Goal: Book appointment/travel/reservation

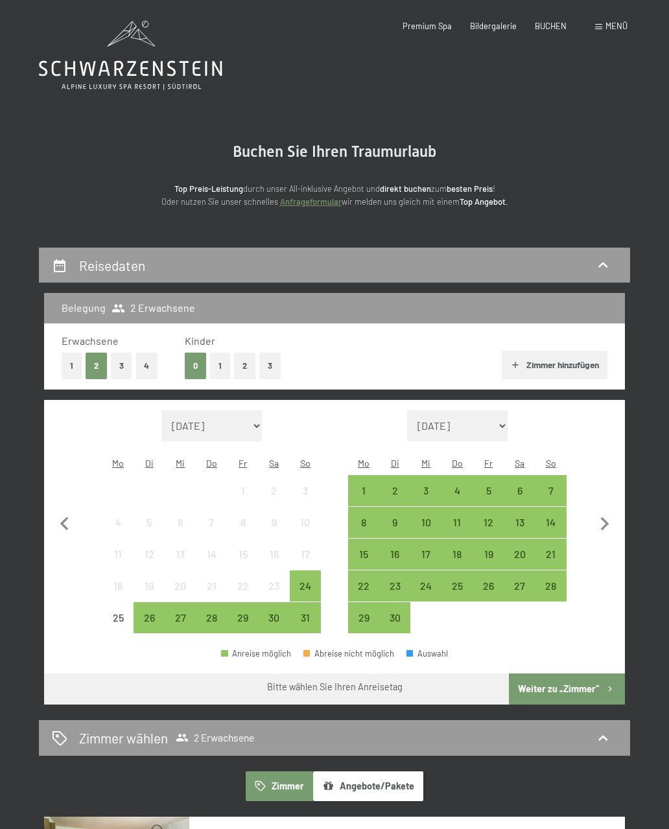
click at [561, 24] on span "BUCHEN" at bounding box center [551, 26] width 32 height 10
click at [610, 25] on span "Menü" at bounding box center [616, 26] width 22 height 10
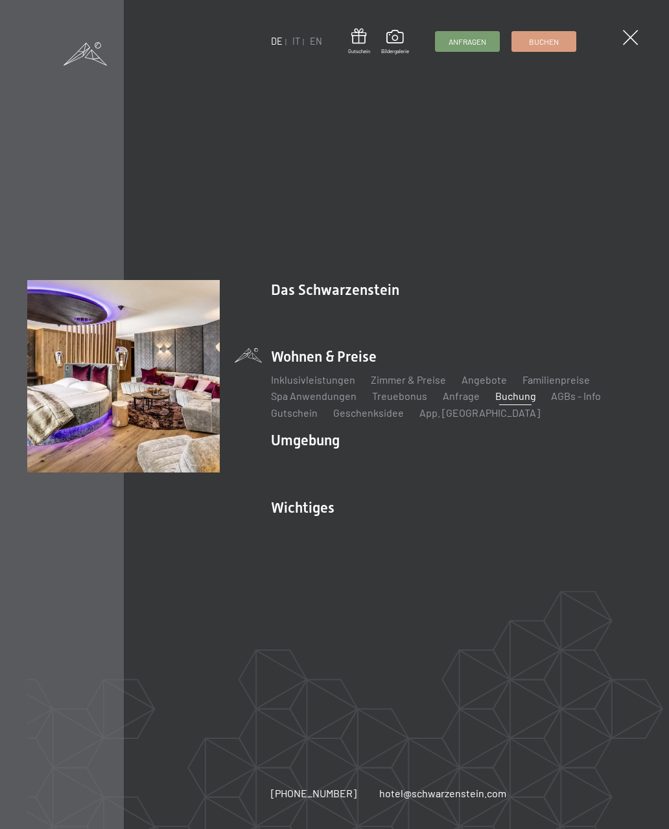
click at [469, 412] on link "App. [GEOGRAPHIC_DATA]" at bounding box center [479, 412] width 121 height 12
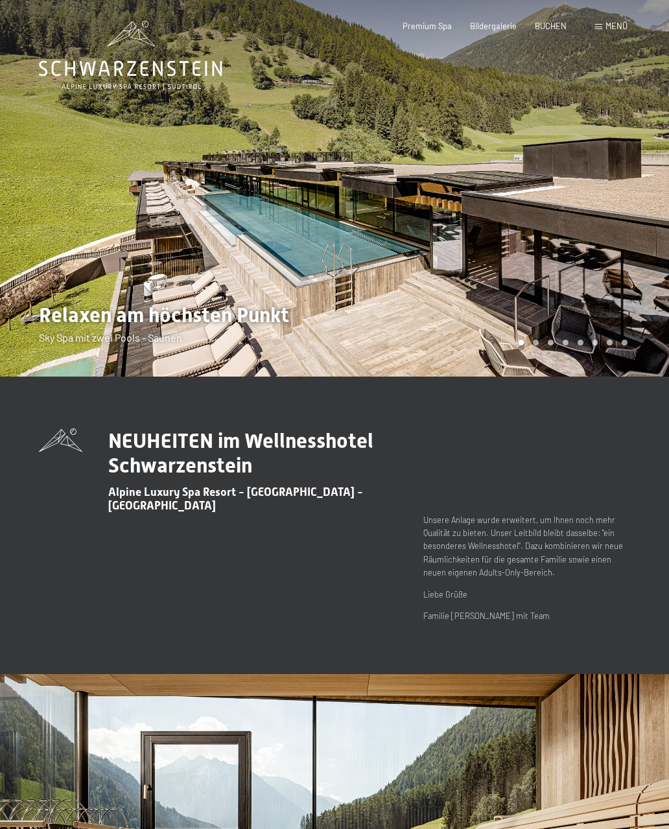
click at [563, 25] on span "BUCHEN" at bounding box center [551, 26] width 32 height 10
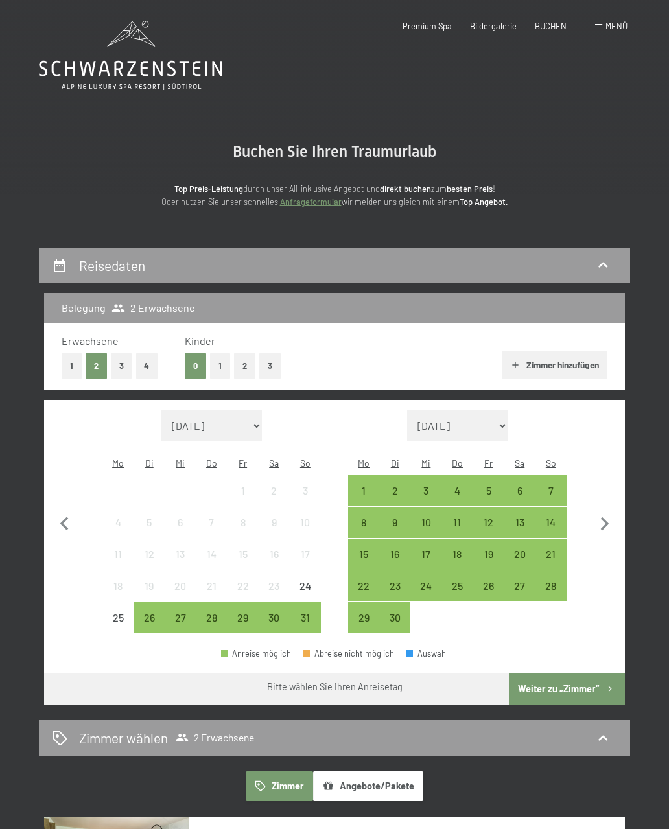
click at [614, 511] on icon "button" at bounding box center [604, 524] width 27 height 27
select select "2025-09-01"
select select "2025-10-01"
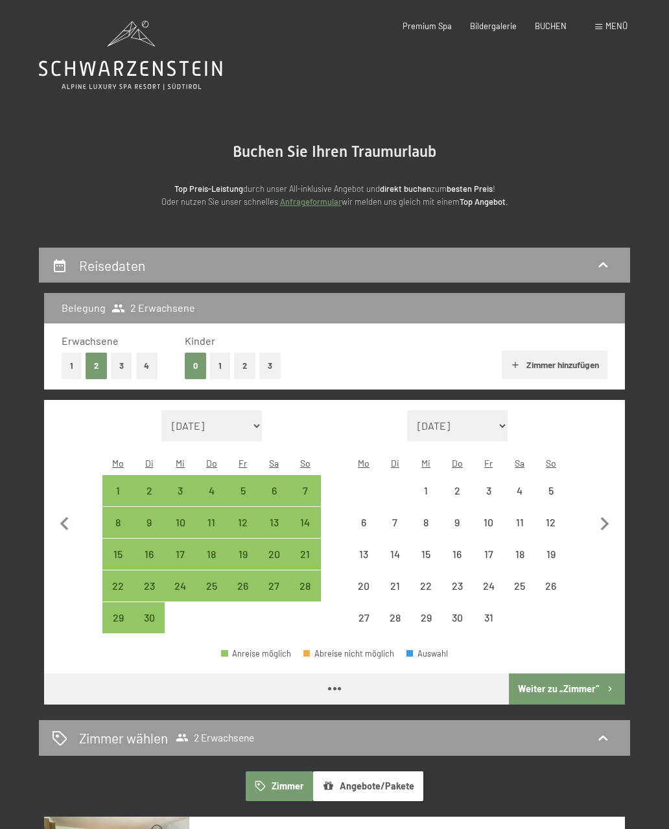
select select "2025-09-01"
select select "2025-10-01"
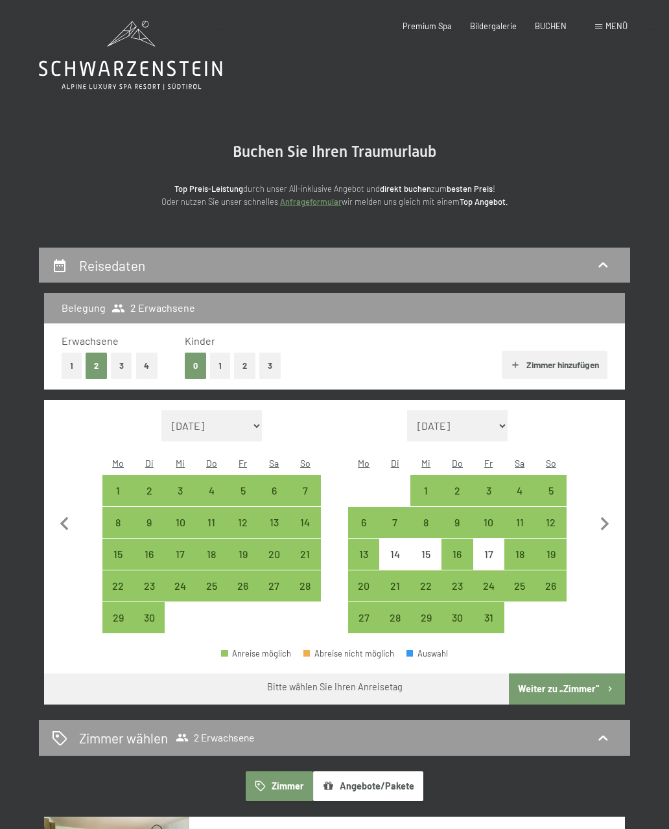
click at [606, 511] on icon "button" at bounding box center [604, 524] width 27 height 27
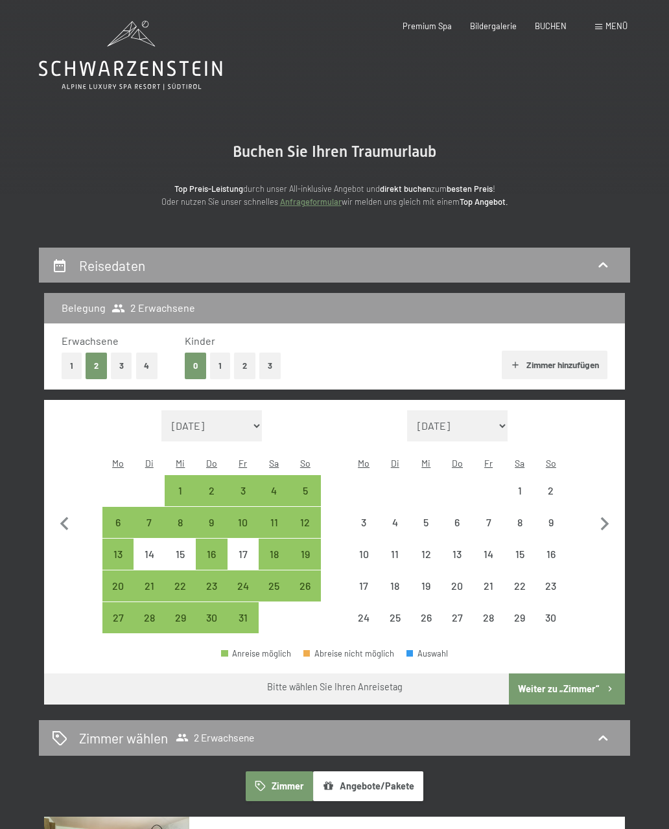
select select "2025-10-01"
select select "2025-11-01"
select select "2025-10-01"
select select "2025-11-01"
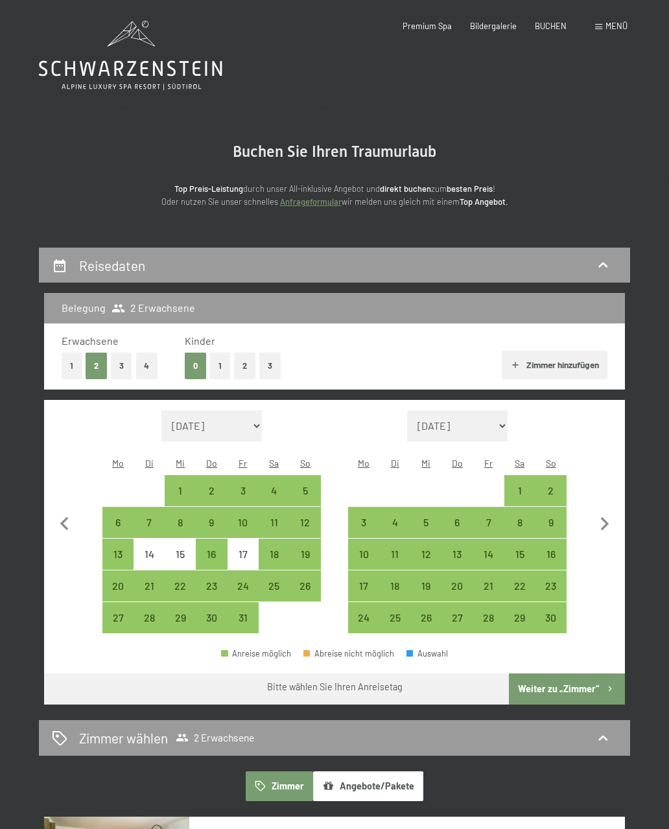
click at [608, 512] on icon "button" at bounding box center [604, 524] width 27 height 27
select select "2025-11-01"
select select "2025-12-01"
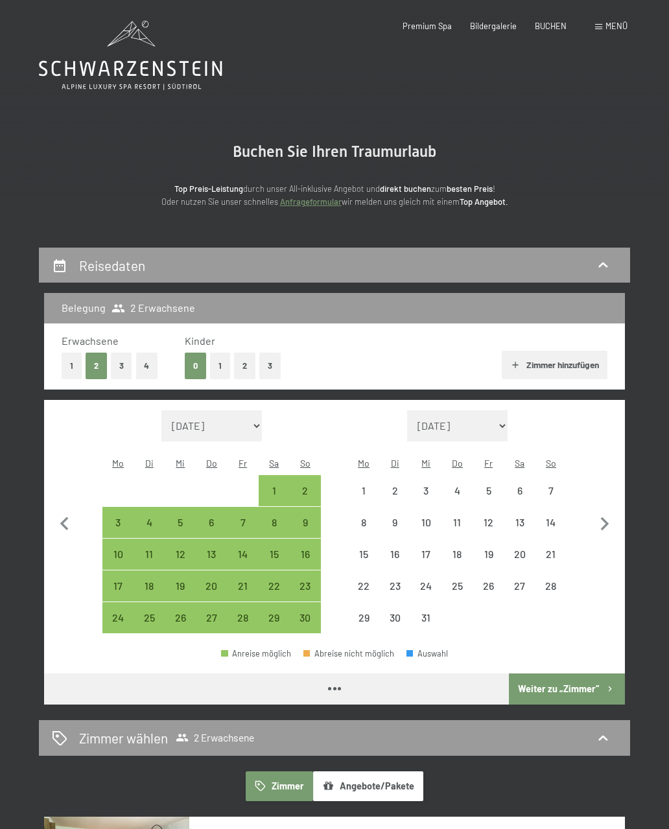
select select "2025-11-01"
select select "2025-12-01"
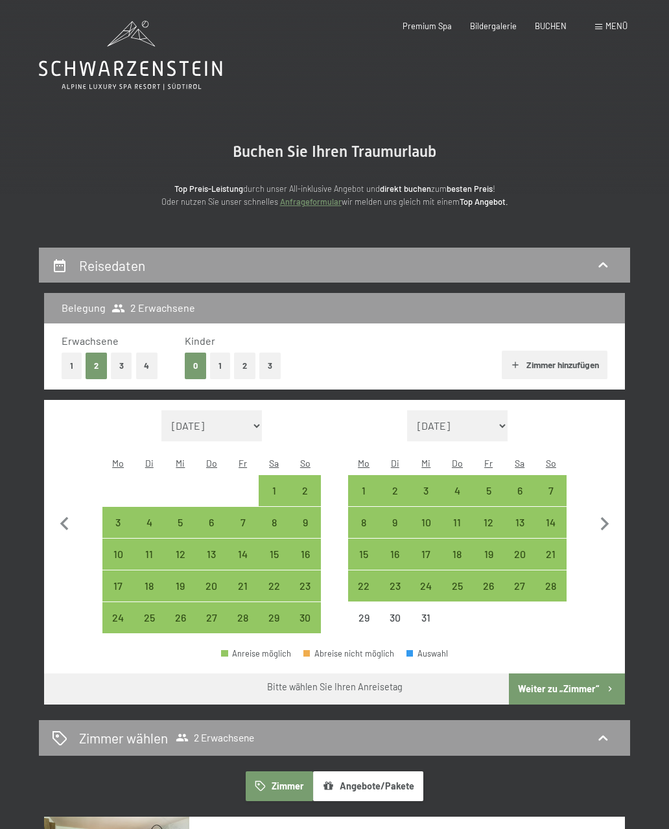
click at [148, 581] on div "18" at bounding box center [149, 595] width 29 height 29
select select "2025-11-01"
select select "2025-12-01"
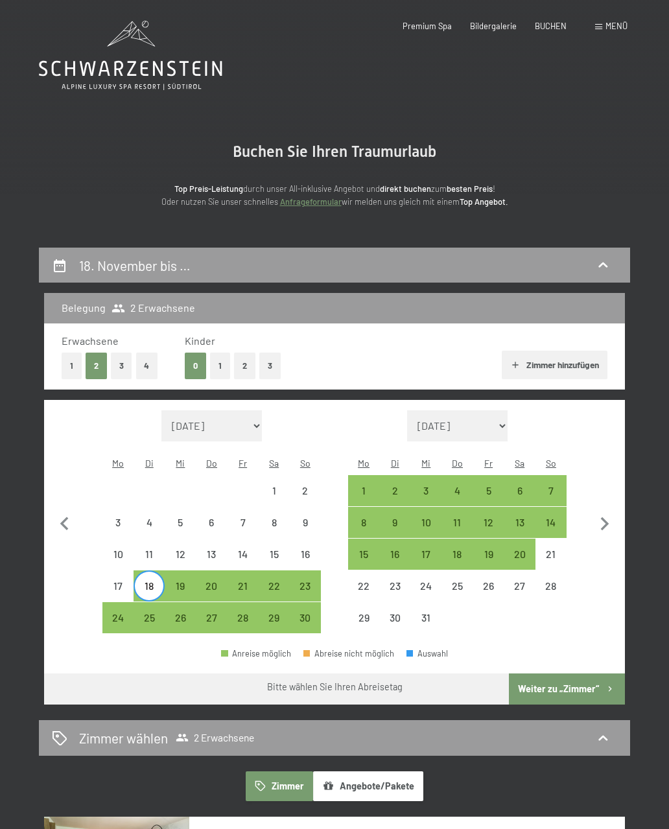
click at [75, 522] on icon "button" at bounding box center [64, 524] width 27 height 27
select select "2025-10-01"
select select "2025-11-01"
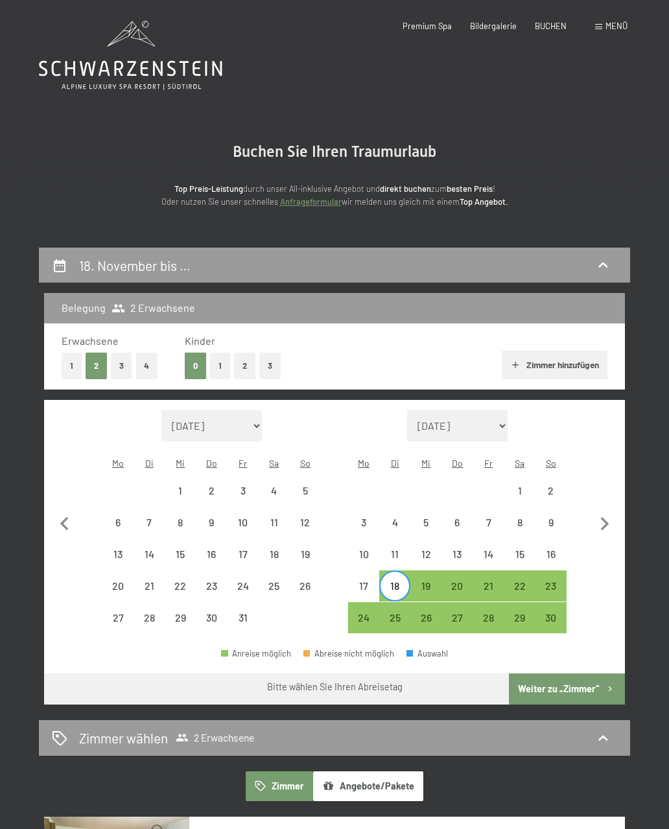
click at [69, 517] on icon "button" at bounding box center [64, 524] width 27 height 27
select select "2025-09-01"
select select "2025-10-01"
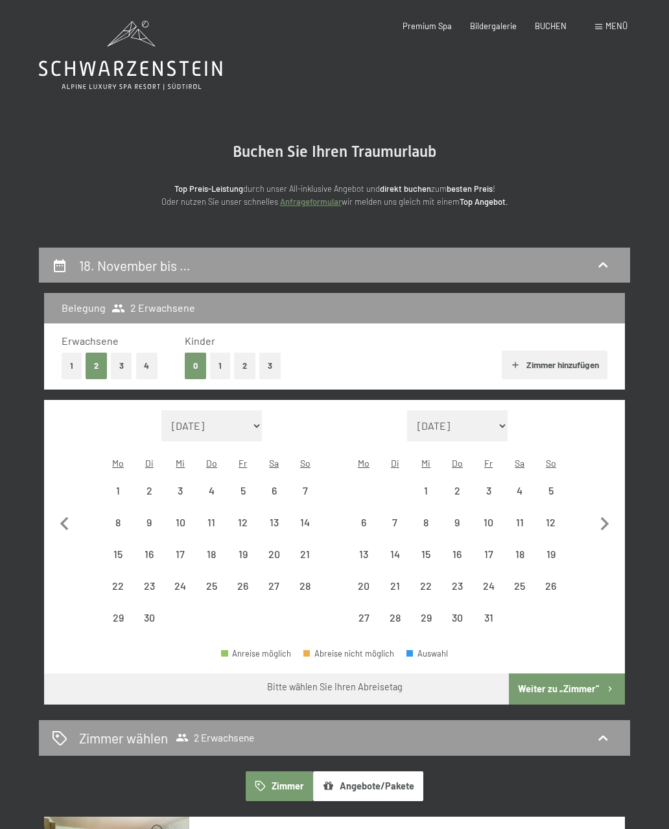
click at [74, 526] on icon "button" at bounding box center [64, 524] width 27 height 27
click at [614, 29] on span "Menü" at bounding box center [616, 26] width 22 height 10
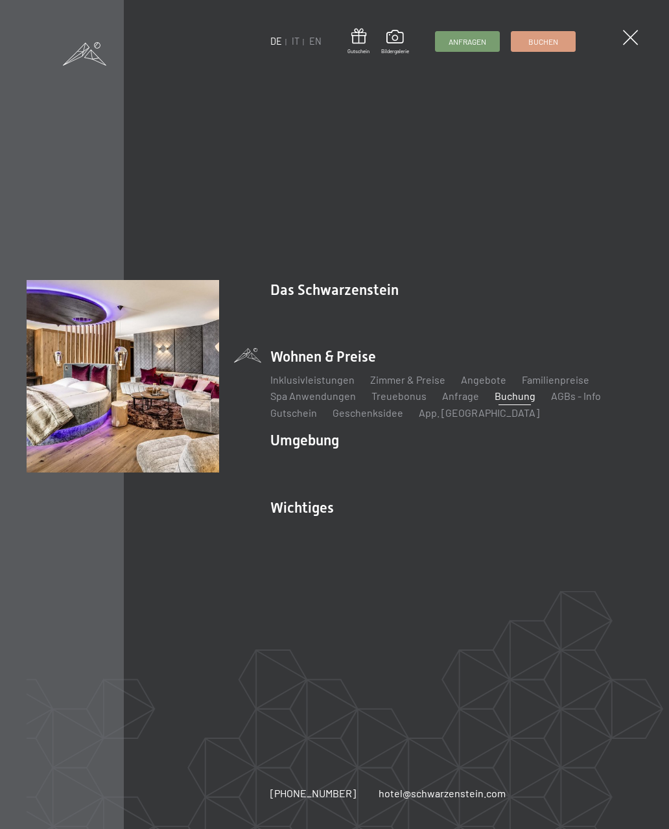
click at [462, 408] on link "App. [GEOGRAPHIC_DATA]" at bounding box center [479, 412] width 121 height 12
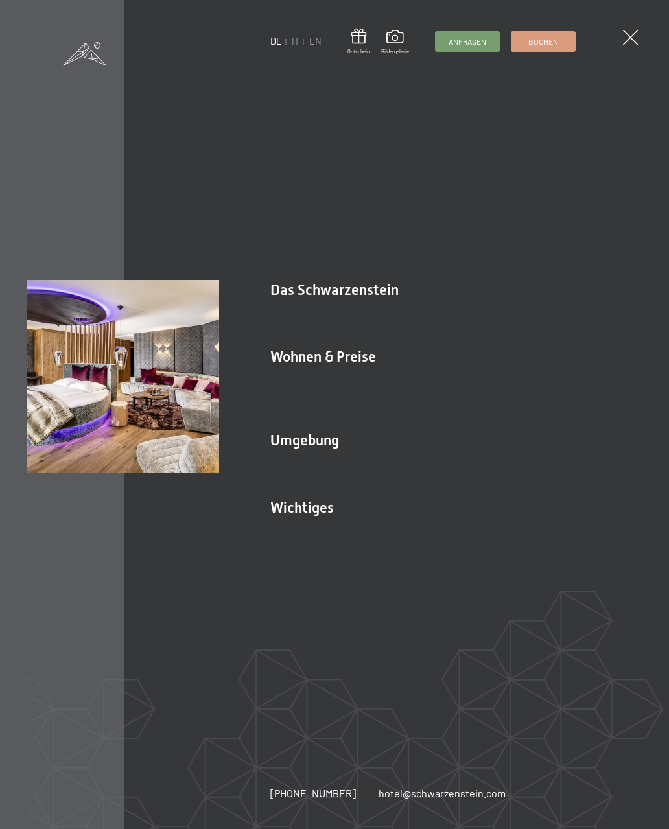
click at [335, 382] on link "Inklusivleistungen" at bounding box center [312, 379] width 84 height 12
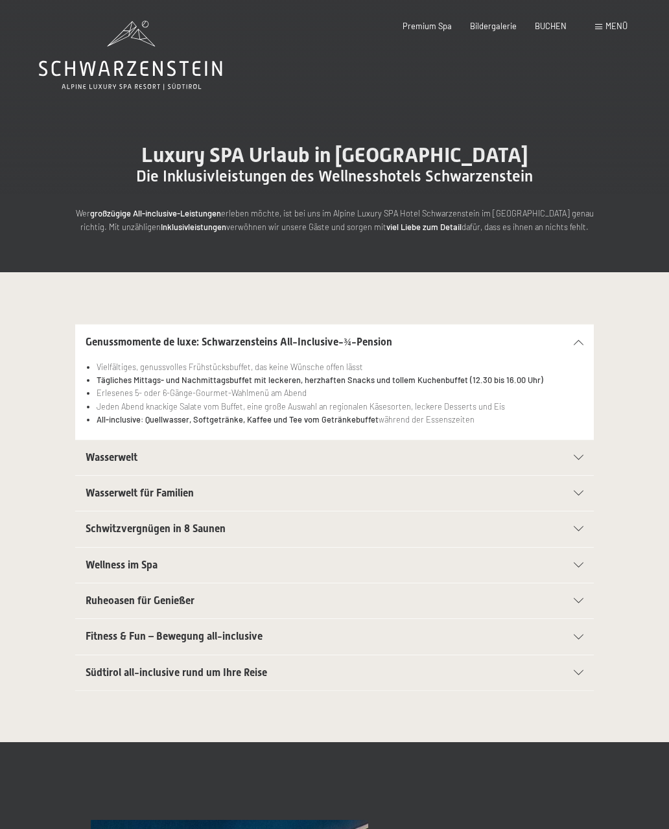
click at [606, 30] on span "Menü" at bounding box center [616, 26] width 22 height 10
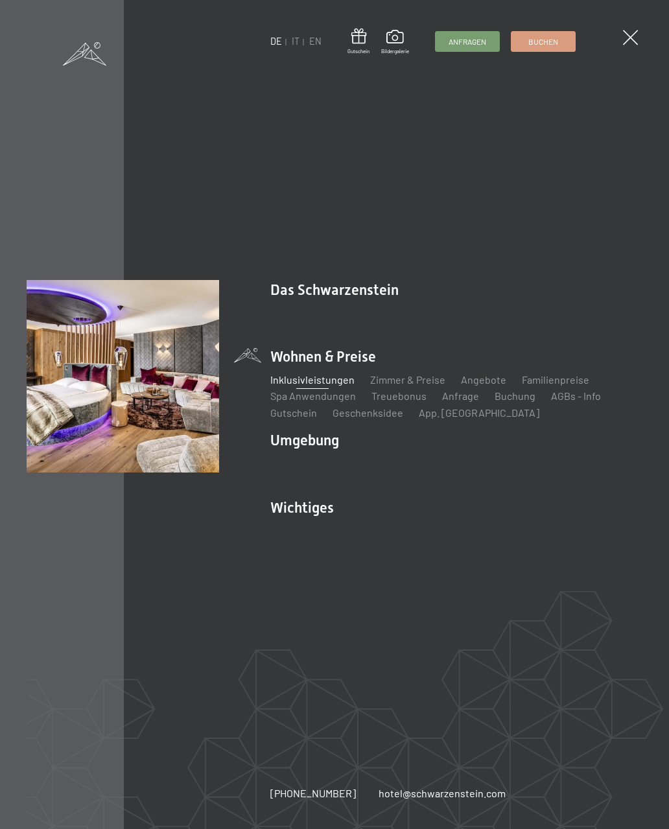
click at [467, 418] on link "App. [GEOGRAPHIC_DATA]" at bounding box center [479, 412] width 121 height 12
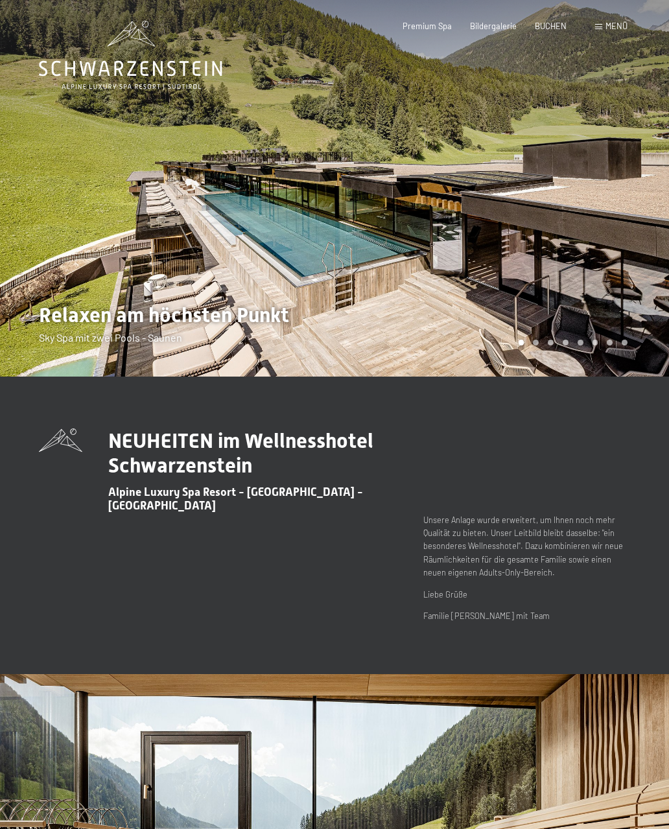
click at [618, 27] on span "Menü" at bounding box center [616, 26] width 22 height 10
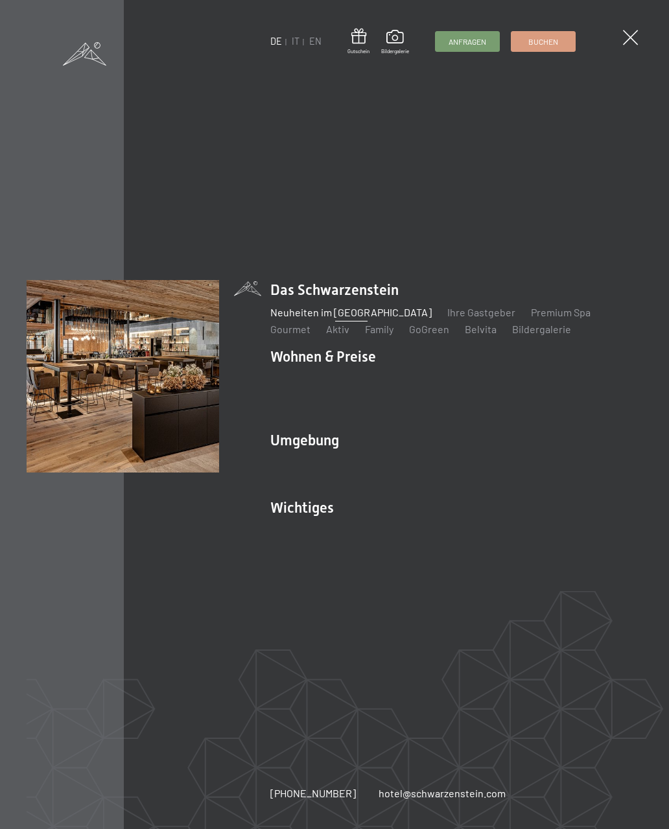
click at [630, 44] on span at bounding box center [630, 37] width 15 height 15
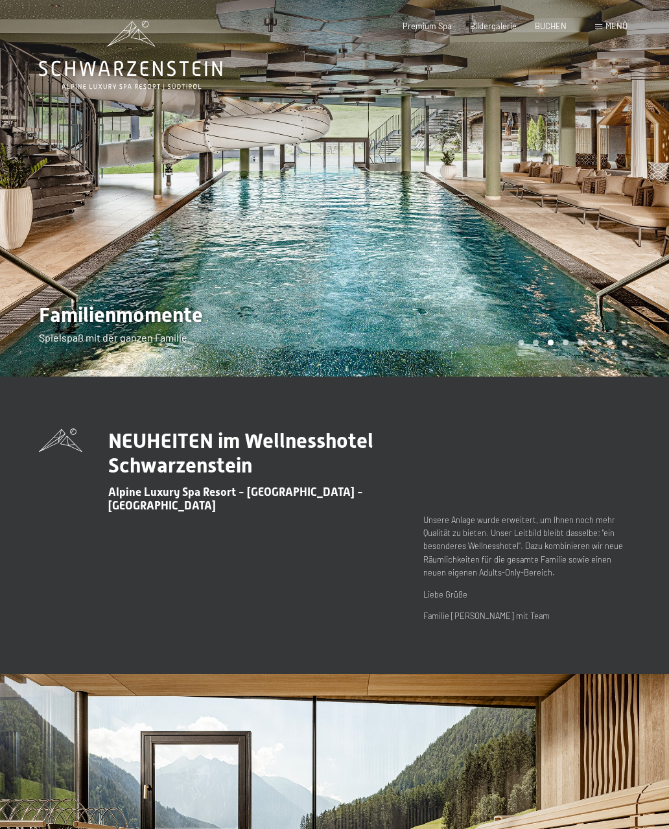
click at [616, 21] on span "Menü" at bounding box center [616, 26] width 22 height 10
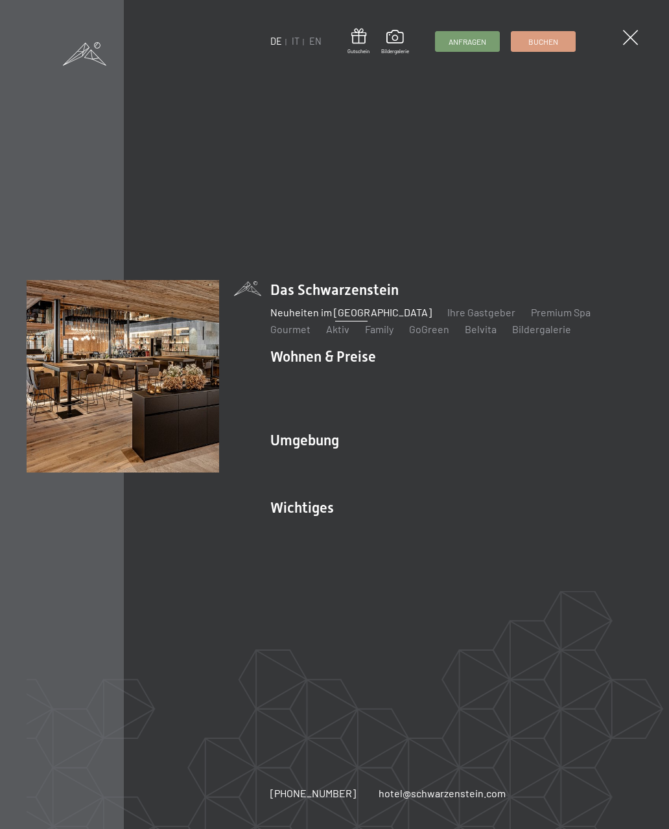
click at [93, 51] on span at bounding box center [84, 53] width 43 height 23
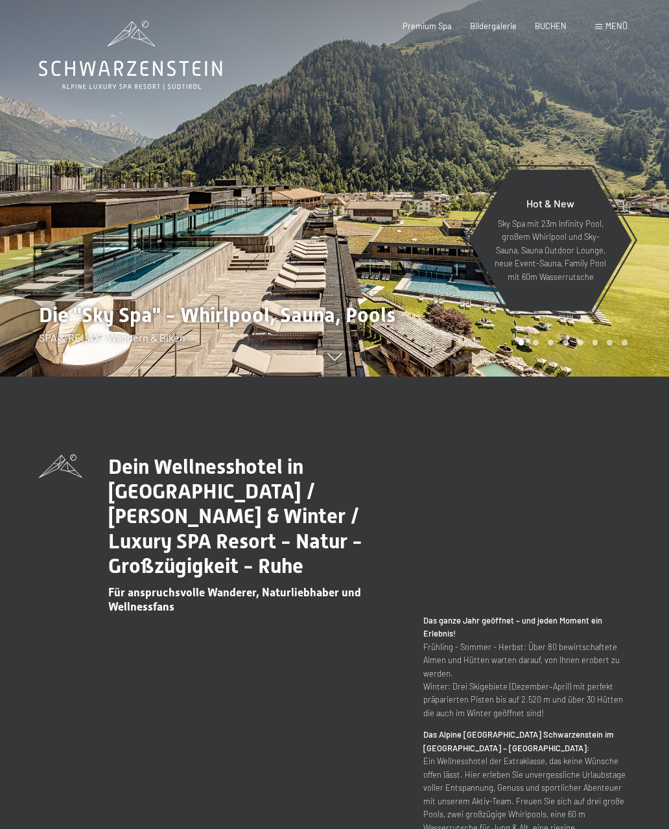
click at [617, 24] on span "Menü" at bounding box center [616, 26] width 22 height 10
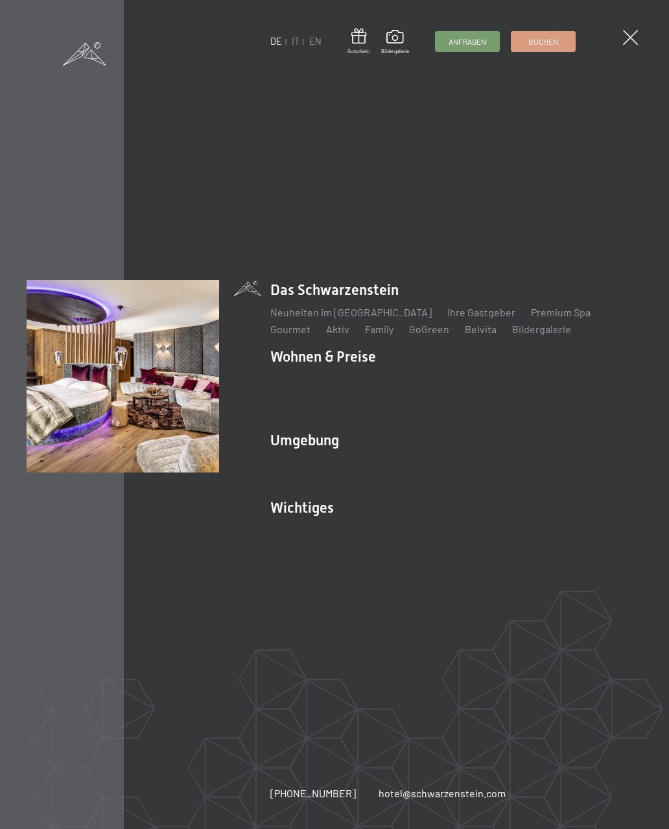
click at [461, 417] on link "App. [GEOGRAPHIC_DATA]" at bounding box center [479, 412] width 121 height 12
